Goal: Task Accomplishment & Management: Use online tool/utility

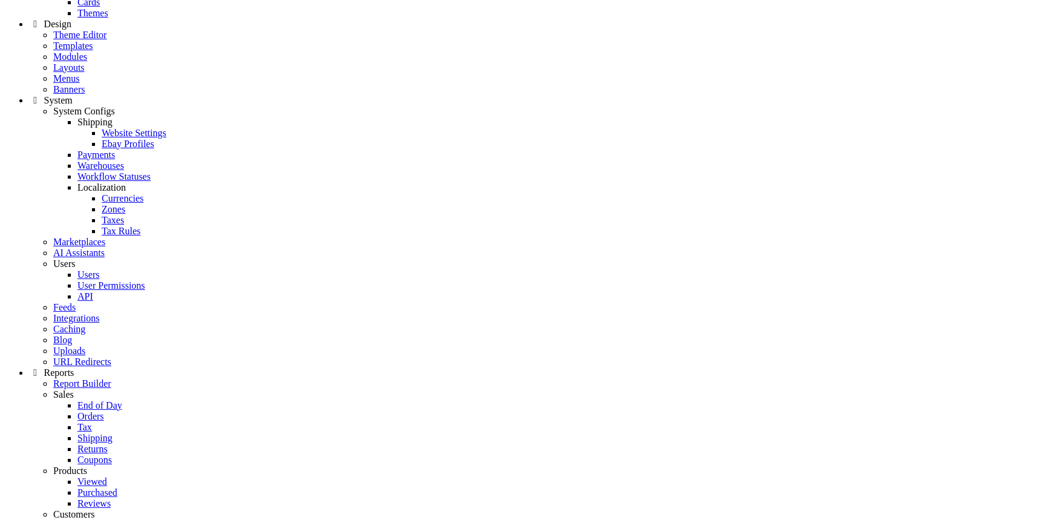
scroll to position [770, 0]
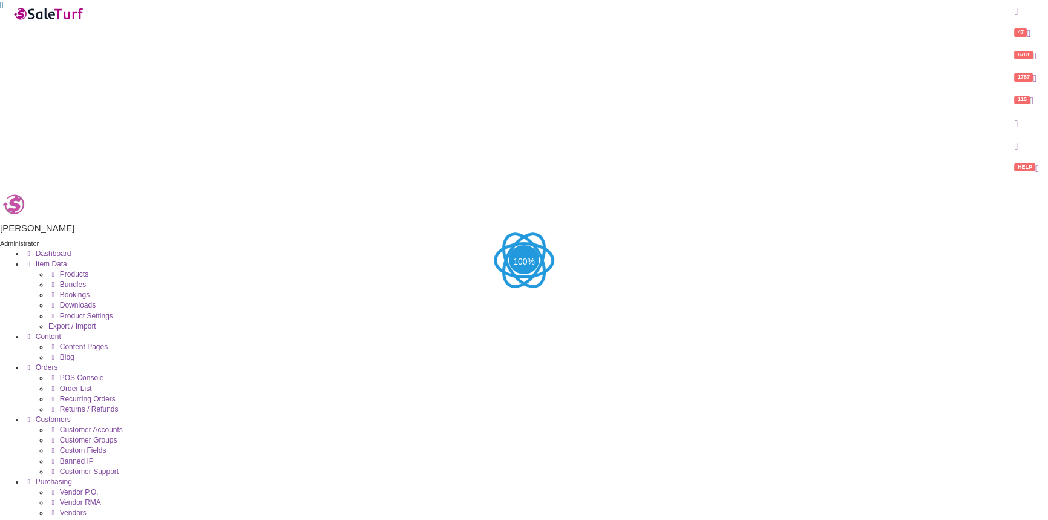
type input "s"
drag, startPoint x: 96, startPoint y: 133, endPoint x: 125, endPoint y: 140, distance: 30.5
drag, startPoint x: 145, startPoint y: 141, endPoint x: 60, endPoint y: 145, distance: 85.4
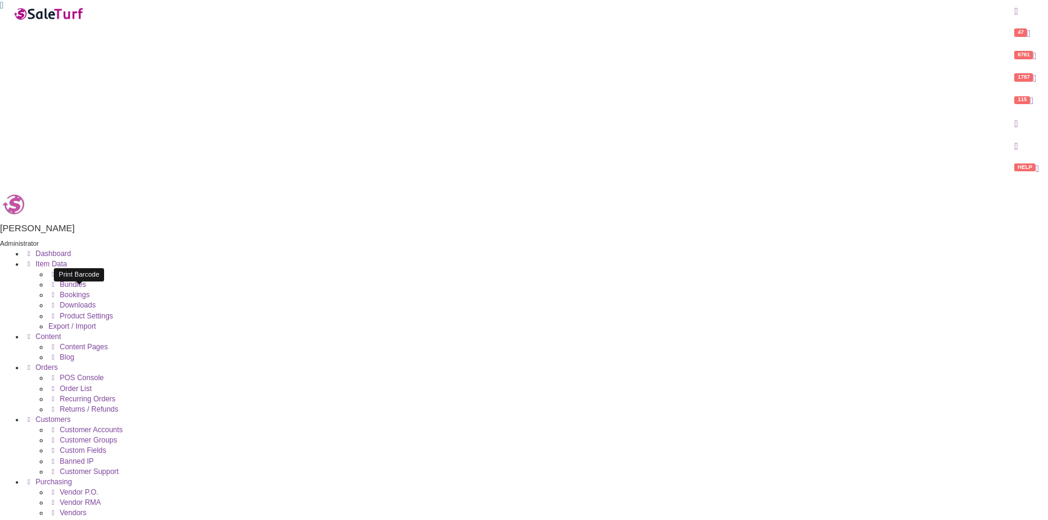
drag, startPoint x: 91, startPoint y: 128, endPoint x: 60, endPoint y: 142, distance: 33.6
type input "c"
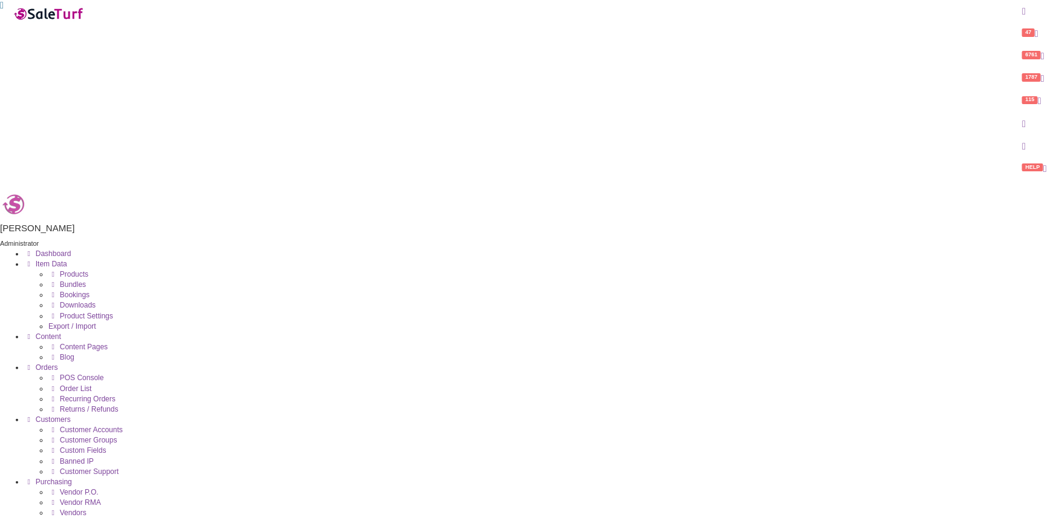
type input "a"
type input "0990638021"
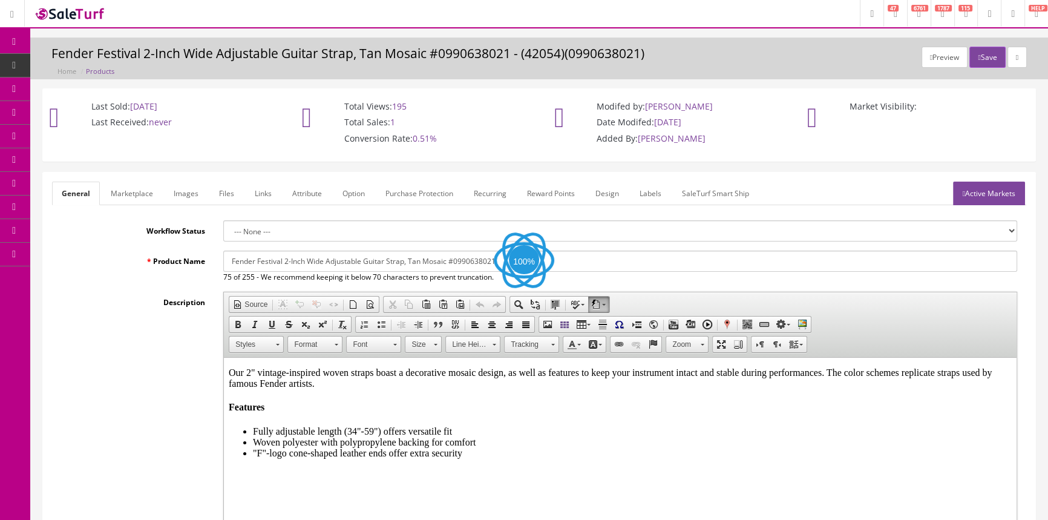
click at [174, 200] on link "Images" at bounding box center [186, 194] width 44 height 24
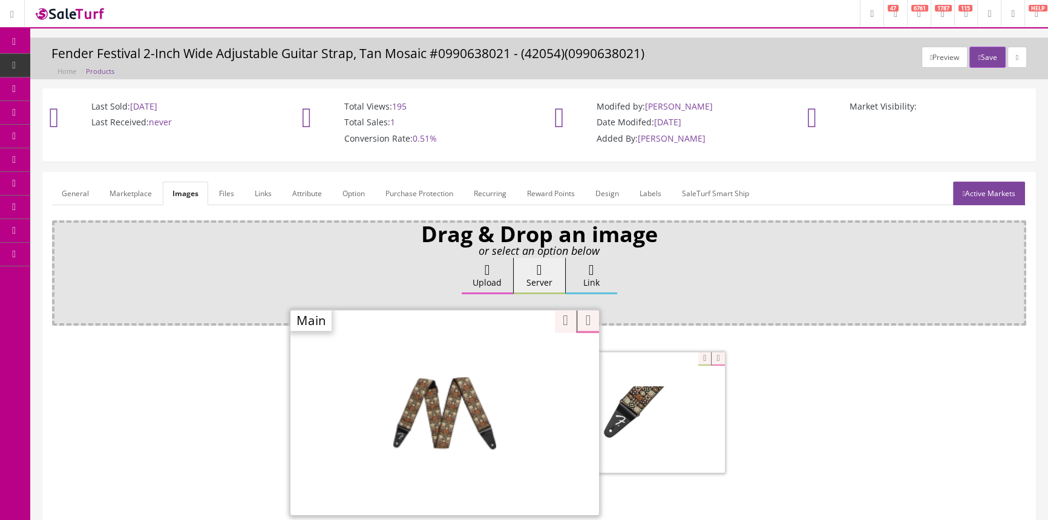
click at [502, 354] on div "Zoom" at bounding box center [445, 412] width 309 height 206
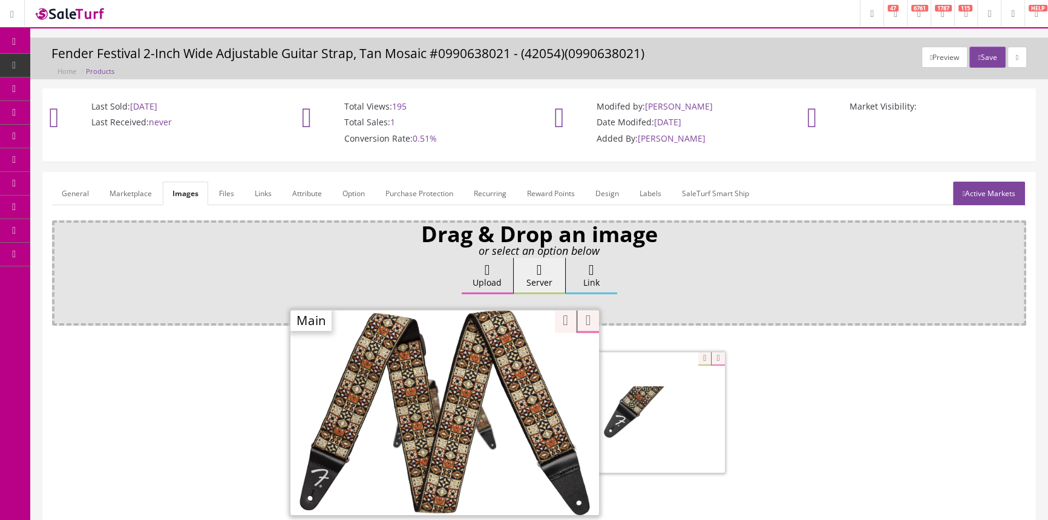
click at [85, 137] on span "Order List" at bounding box center [88, 136] width 33 height 10
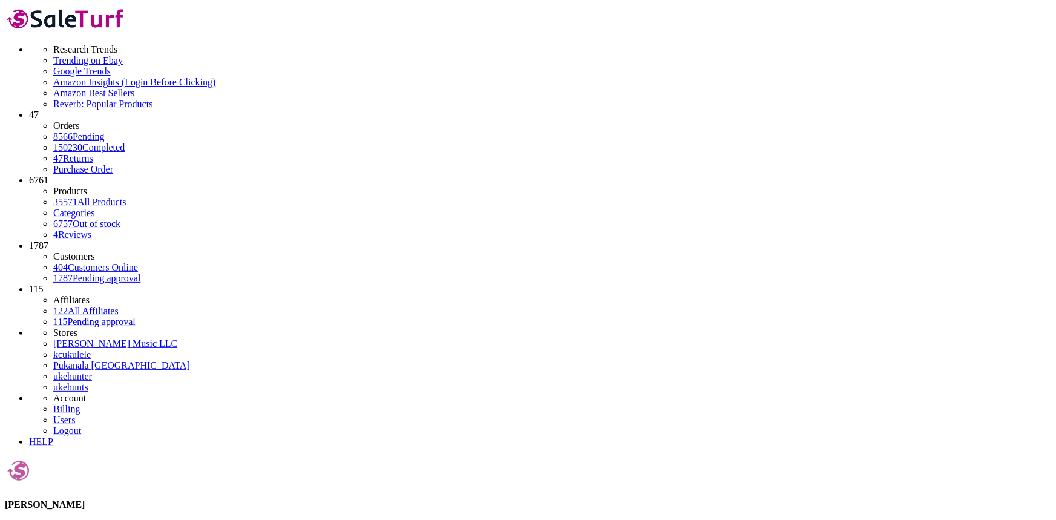
type input "[PERSON_NAME]"
